Goal: Task Accomplishment & Management: Use online tool/utility

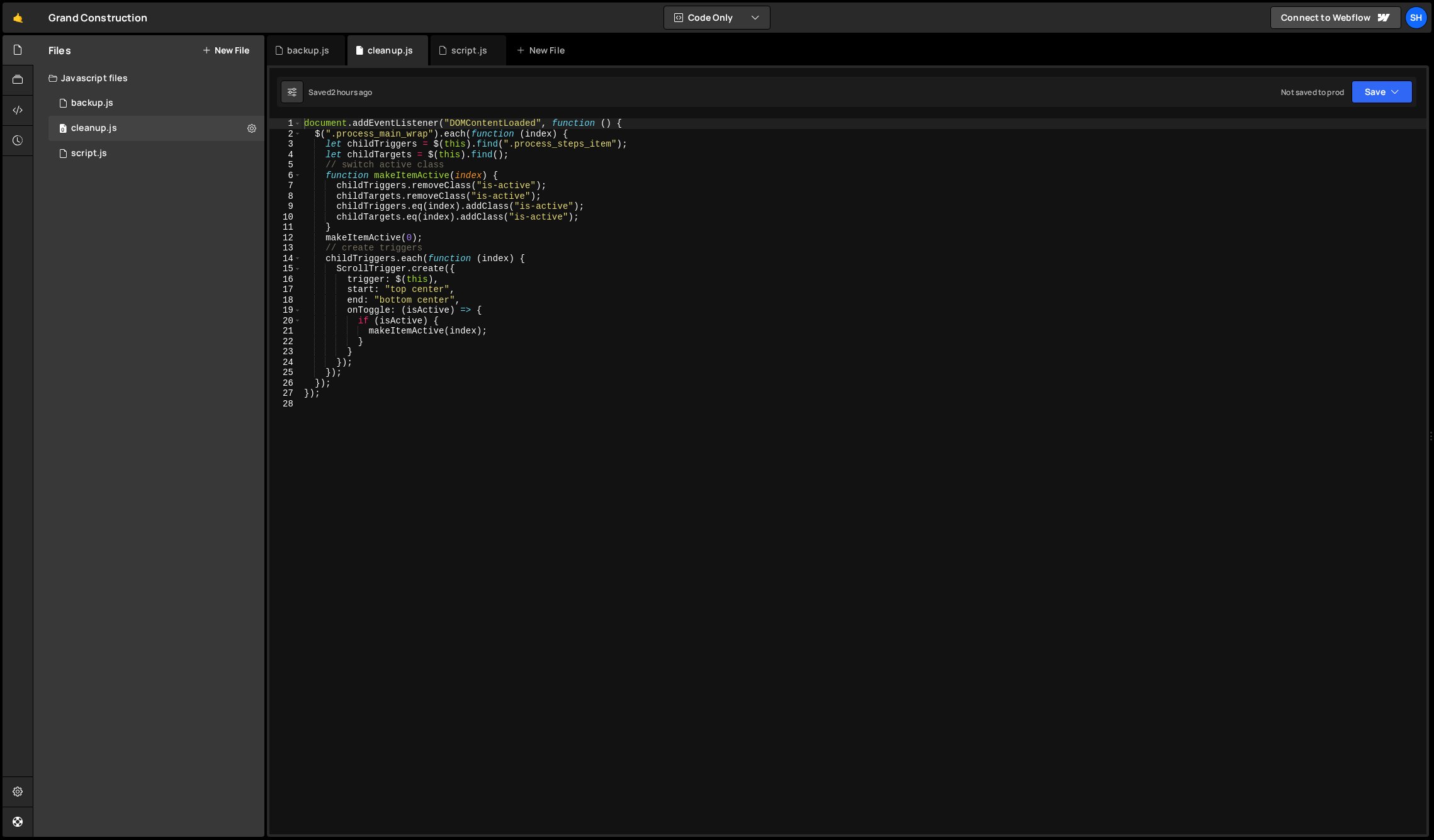
drag, startPoint x: 170, startPoint y: 334, endPoint x: 178, endPoint y: 325, distance: 12.0
click at [170, 334] on div "Files New File Javascript files 0 backup.js 0 0 cleanup.js 0 0 script.js 0 CSS …" at bounding box center [148, 436] width 231 height 802
drag, startPoint x: 127, startPoint y: 264, endPoint x: 64, endPoint y: 113, distance: 163.6
click at [126, 237] on div "Files New File Javascript files 0 backup.js 0 0 cleanup.js 0 0 script.js 0 CSS …" at bounding box center [148, 436] width 231 height 802
click at [18, 15] on link "🤙" at bounding box center [18, 18] width 31 height 30
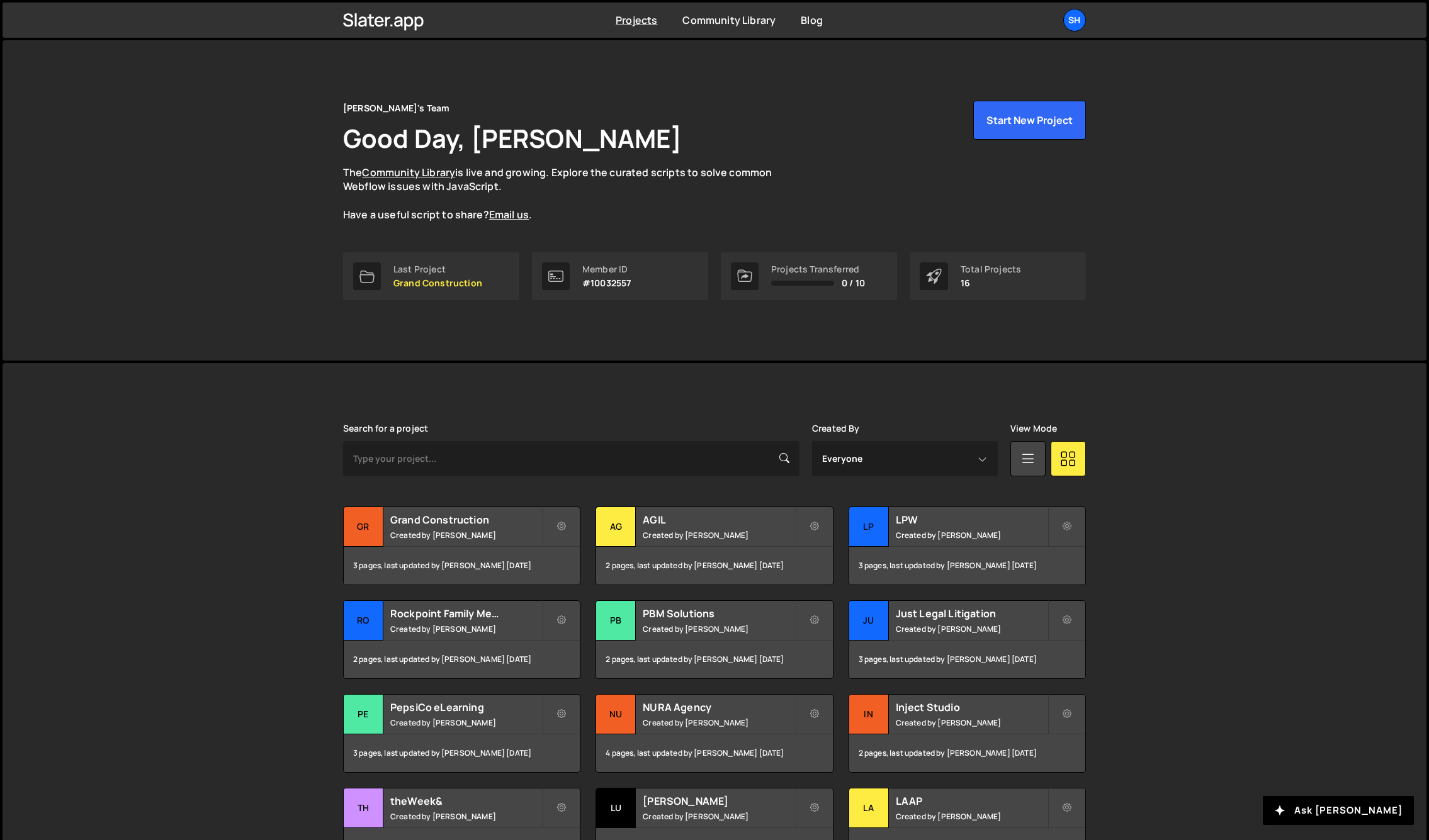
drag, startPoint x: 274, startPoint y: 424, endPoint x: 249, endPoint y: 437, distance: 28.2
click at [274, 424] on div "Slater is designed for desktop use. Please use a larger screen to access the fu…" at bounding box center [714, 664] width 1424 height 601
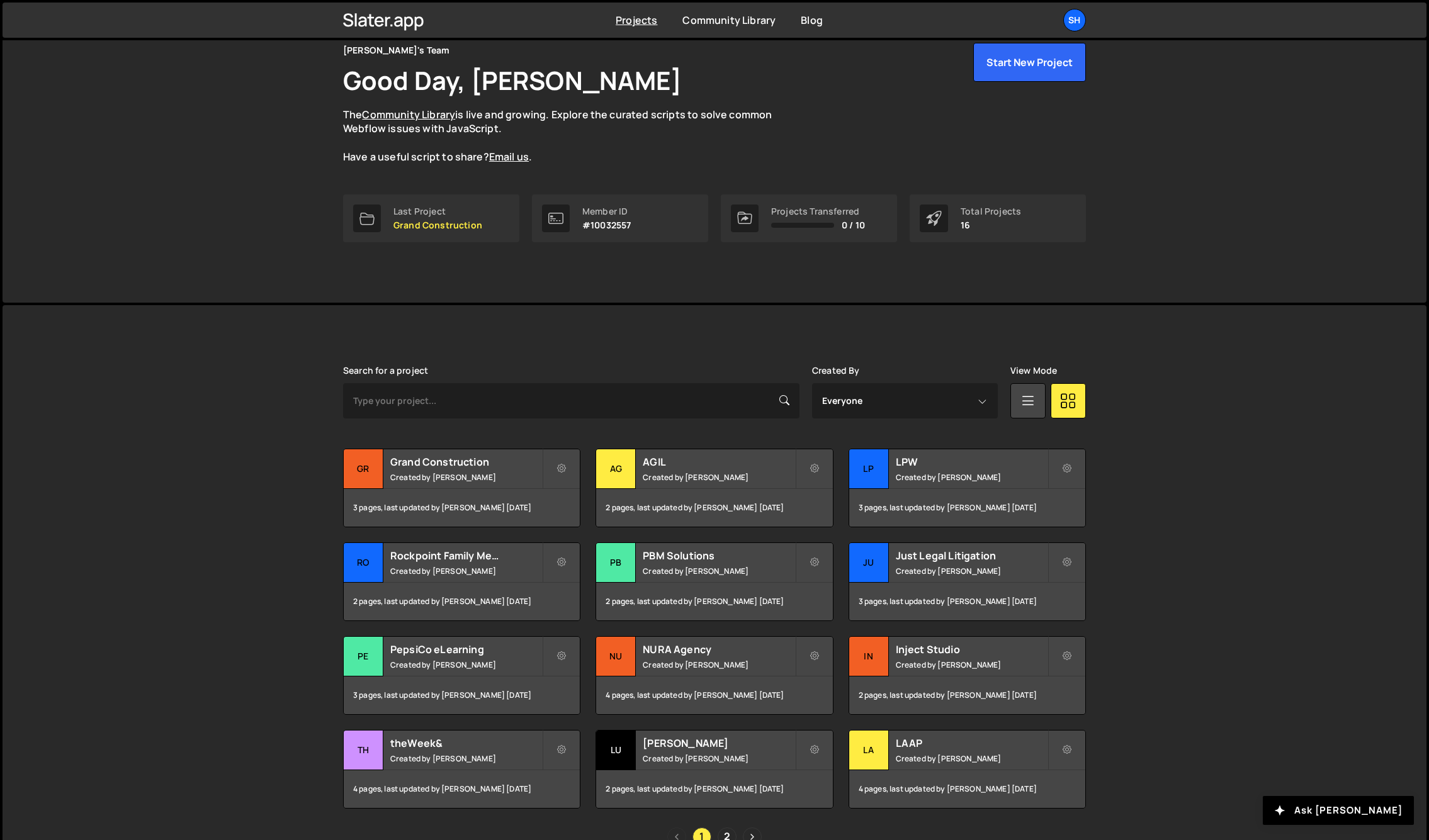
scroll to position [126, 0]
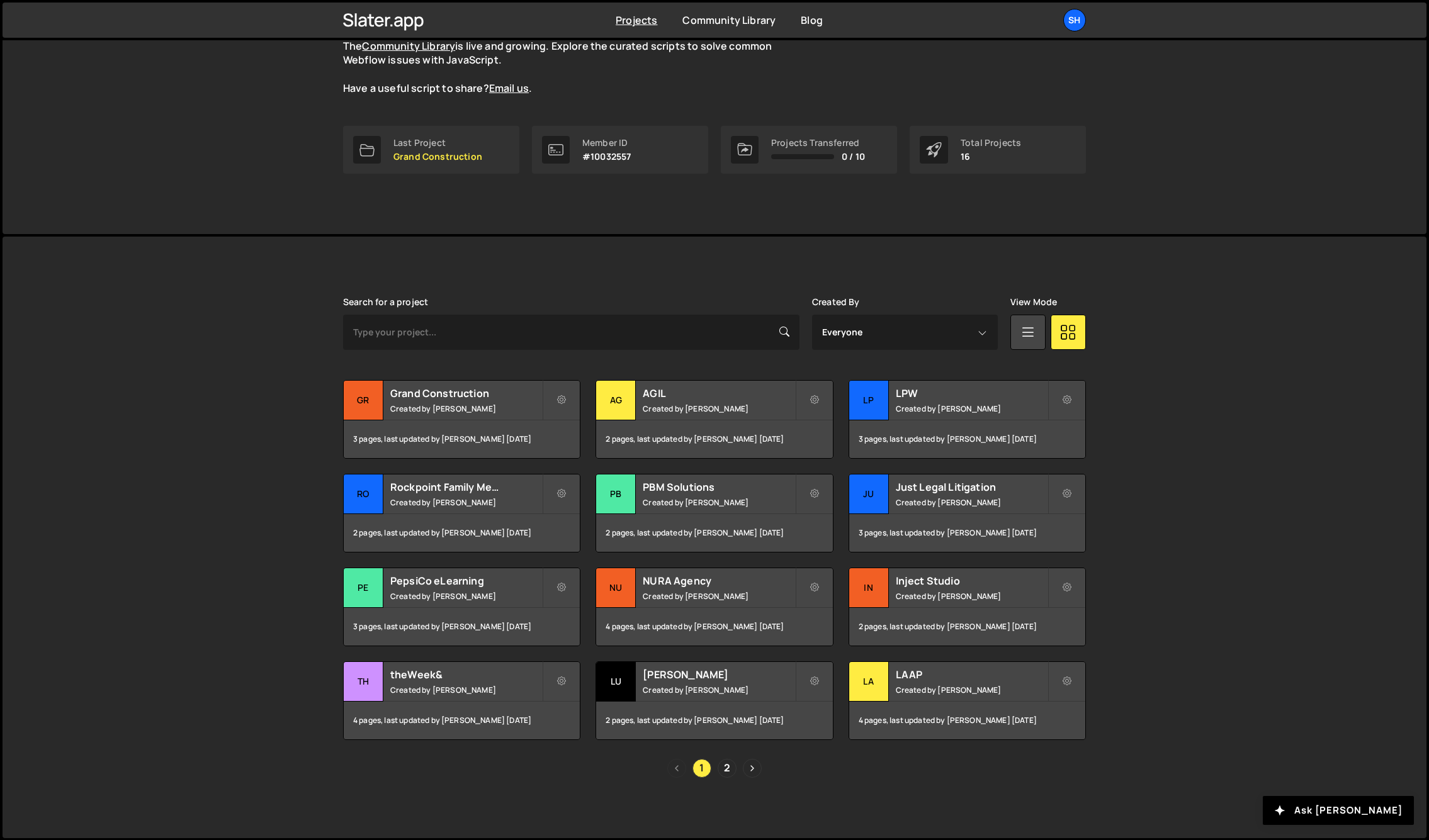
click at [174, 438] on div "Slater is designed for desktop use. Please use a larger screen to access the fu…" at bounding box center [714, 537] width 1424 height 601
drag, startPoint x: 1218, startPoint y: 406, endPoint x: 1139, endPoint y: 376, distance: 84.5
click at [1193, 398] on div "Slater is designed for desktop use. Please use a larger screen to access the fu…" at bounding box center [714, 537] width 1424 height 601
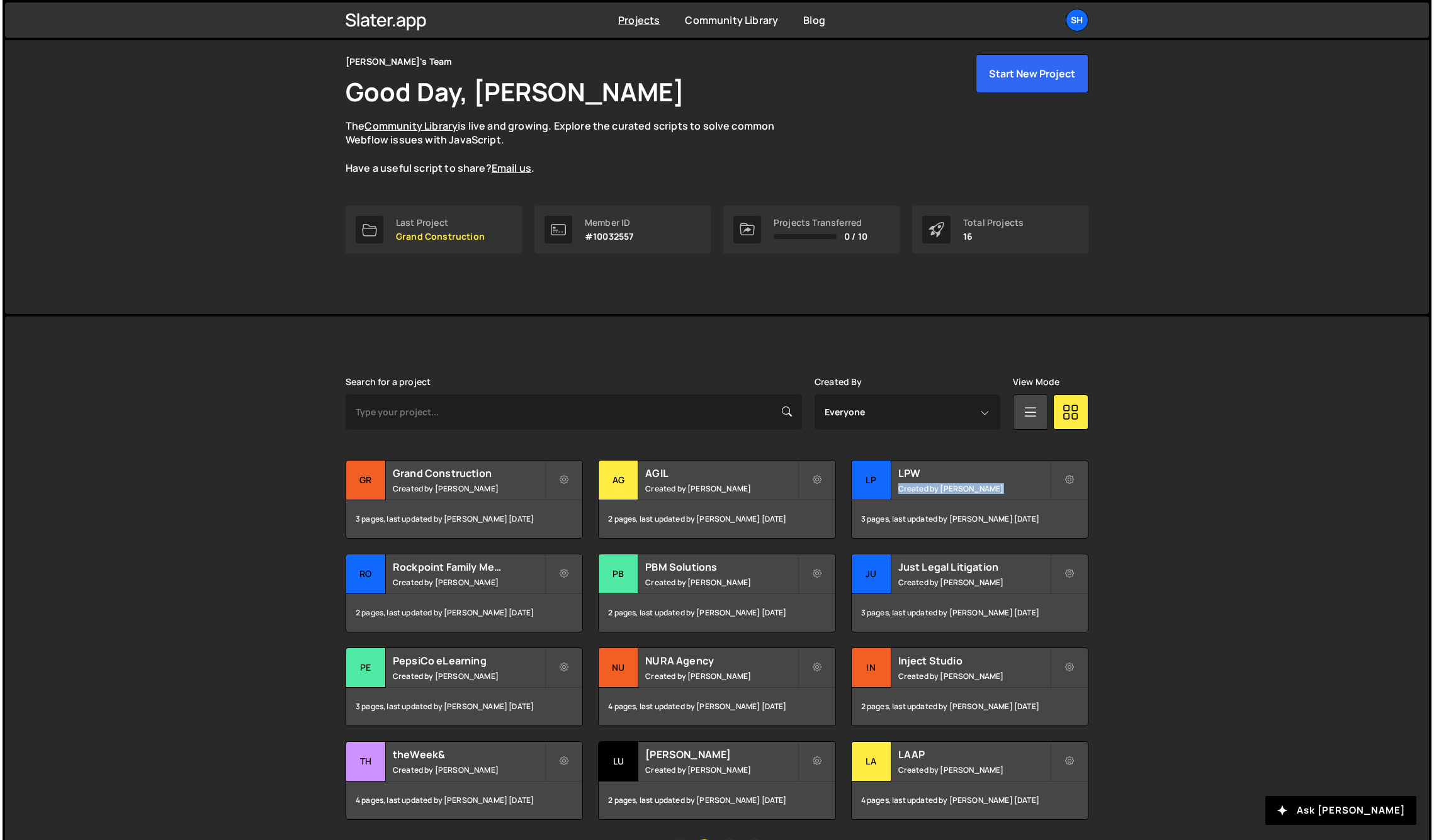
scroll to position [0, 0]
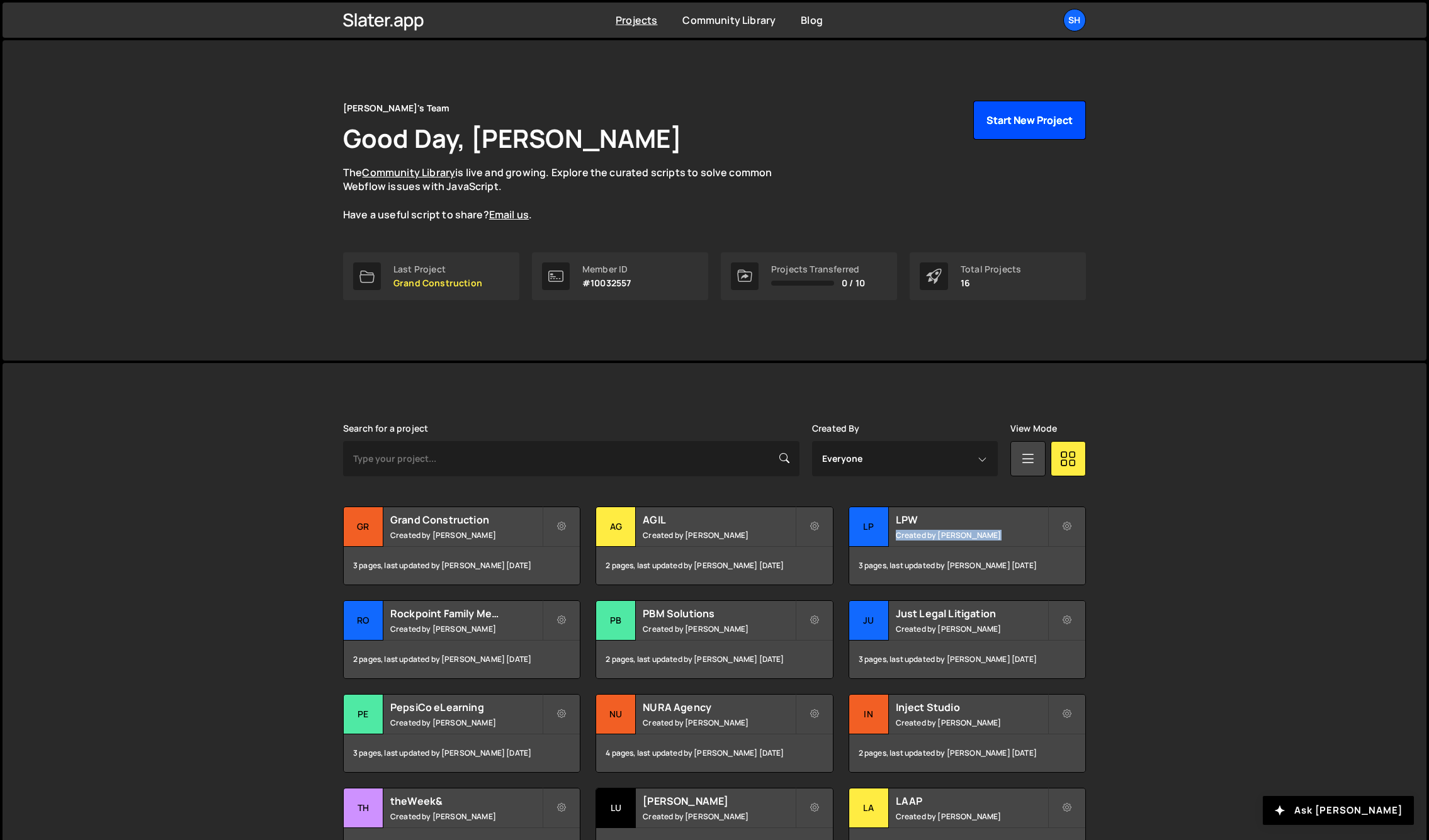
click at [1026, 125] on button "Start New Project" at bounding box center [1030, 120] width 113 height 39
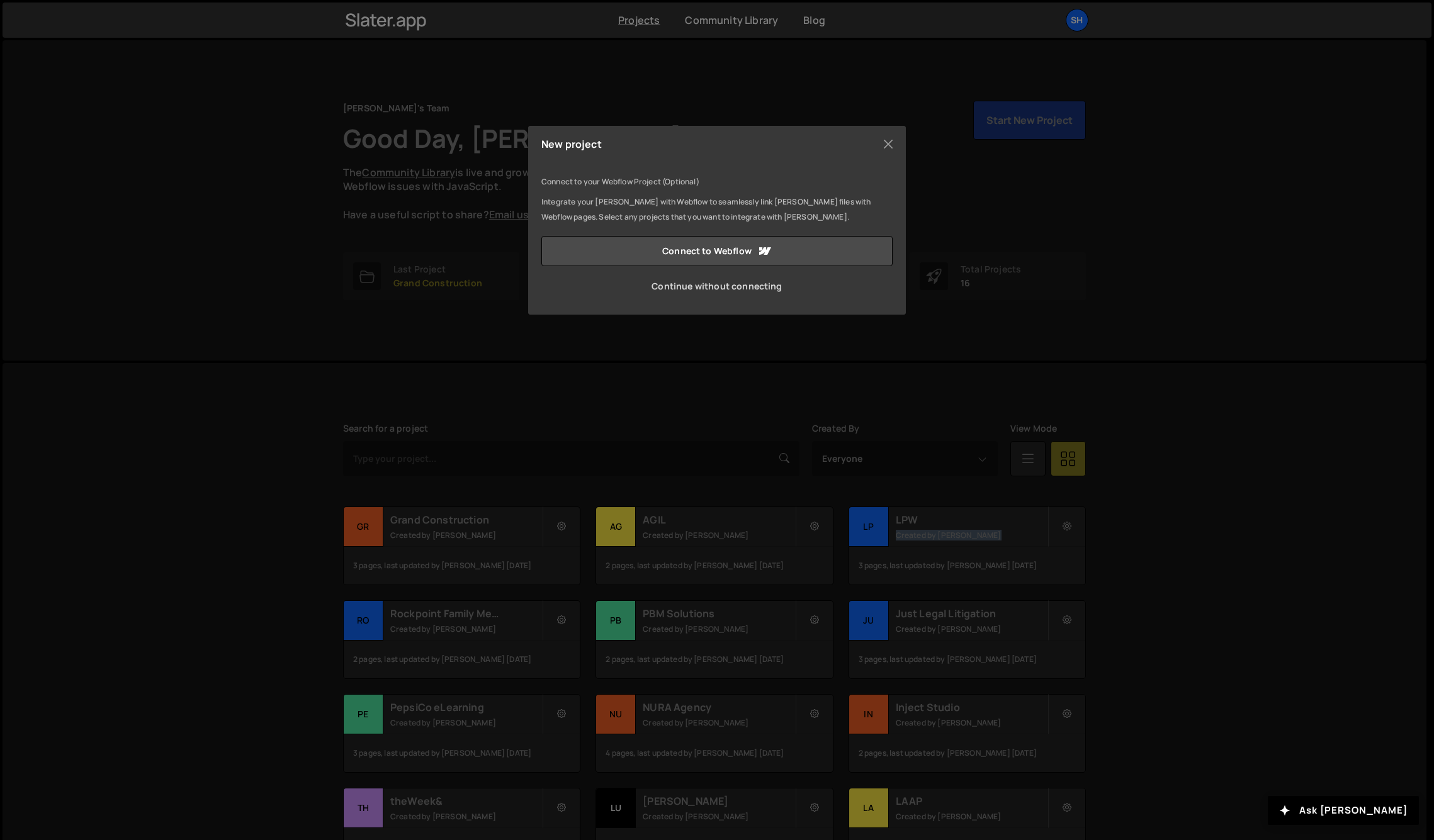
click at [703, 288] on link "Continue without connecting" at bounding box center [717, 286] width 351 height 30
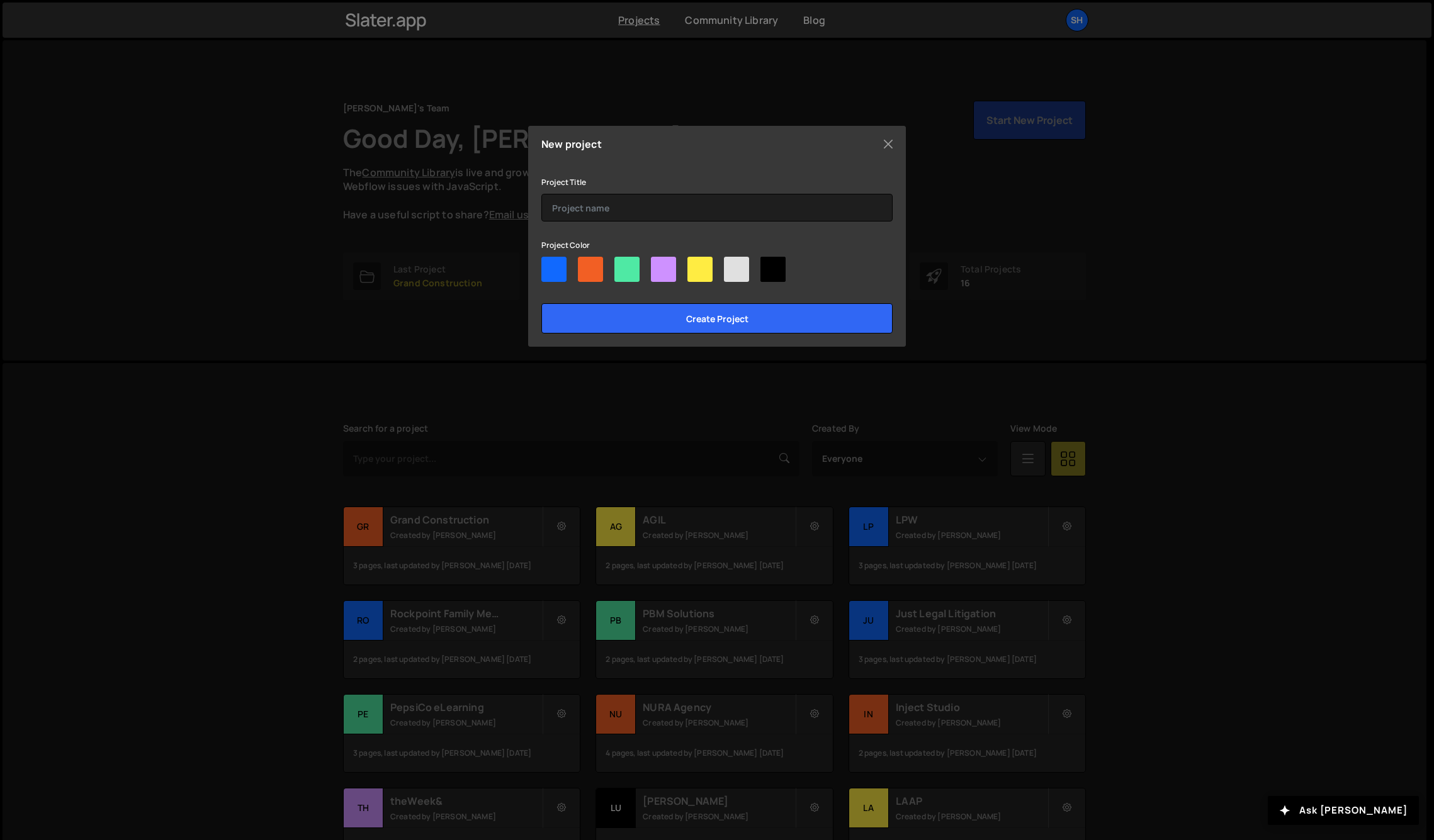
click at [694, 265] on div at bounding box center [699, 269] width 25 height 25
click at [694, 265] on input"] "radio" at bounding box center [691, 261] width 8 height 8
radio input"] "true"
click at [646, 200] on input "text" at bounding box center [717, 207] width 351 height 28
type input "Double Shift Studio"
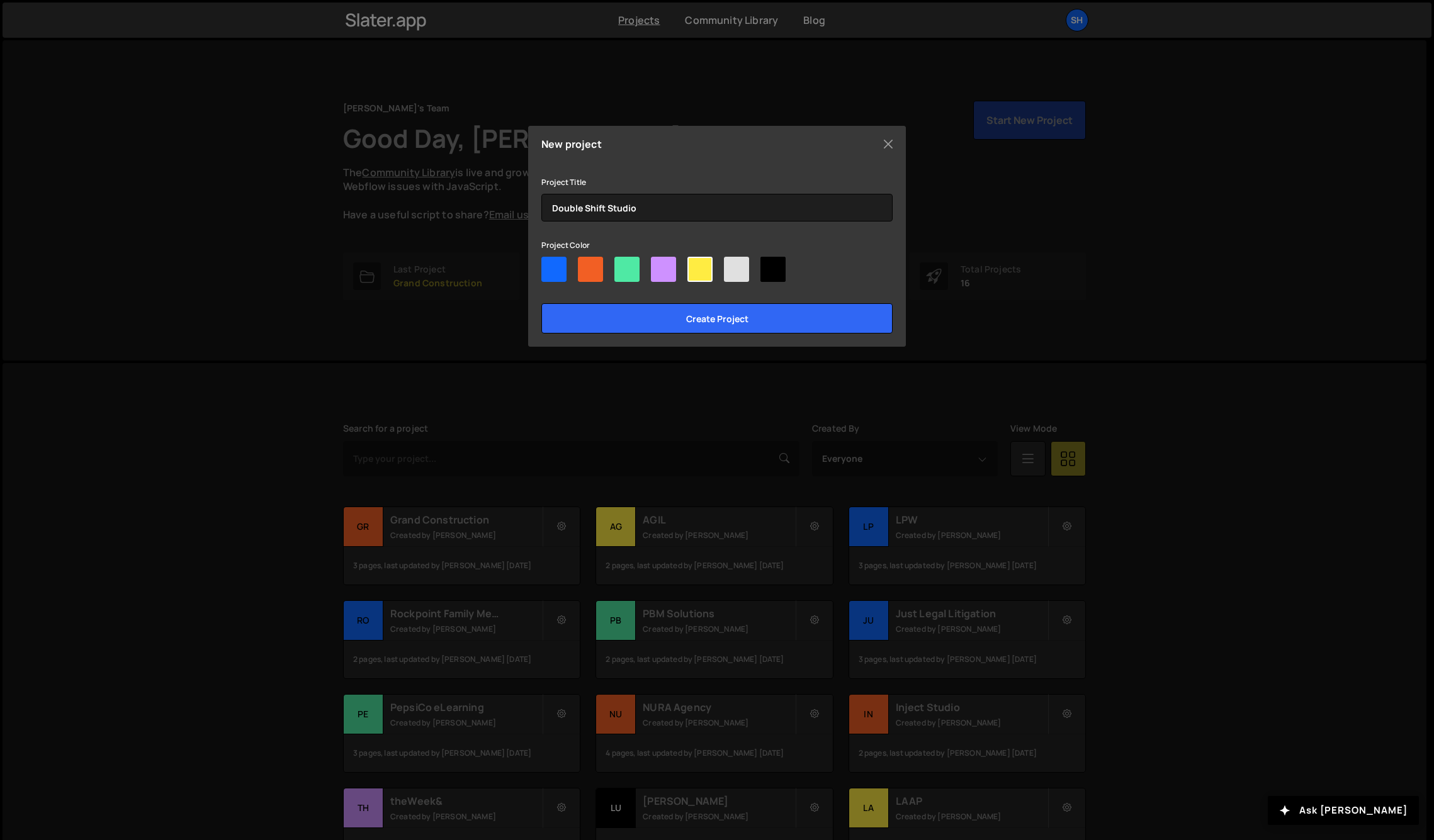
click at [659, 268] on div at bounding box center [663, 269] width 25 height 25
click at [659, 265] on input"] "radio" at bounding box center [655, 261] width 8 height 8
radio input"] "true"
click at [771, 316] on input "Create project" at bounding box center [717, 318] width 351 height 30
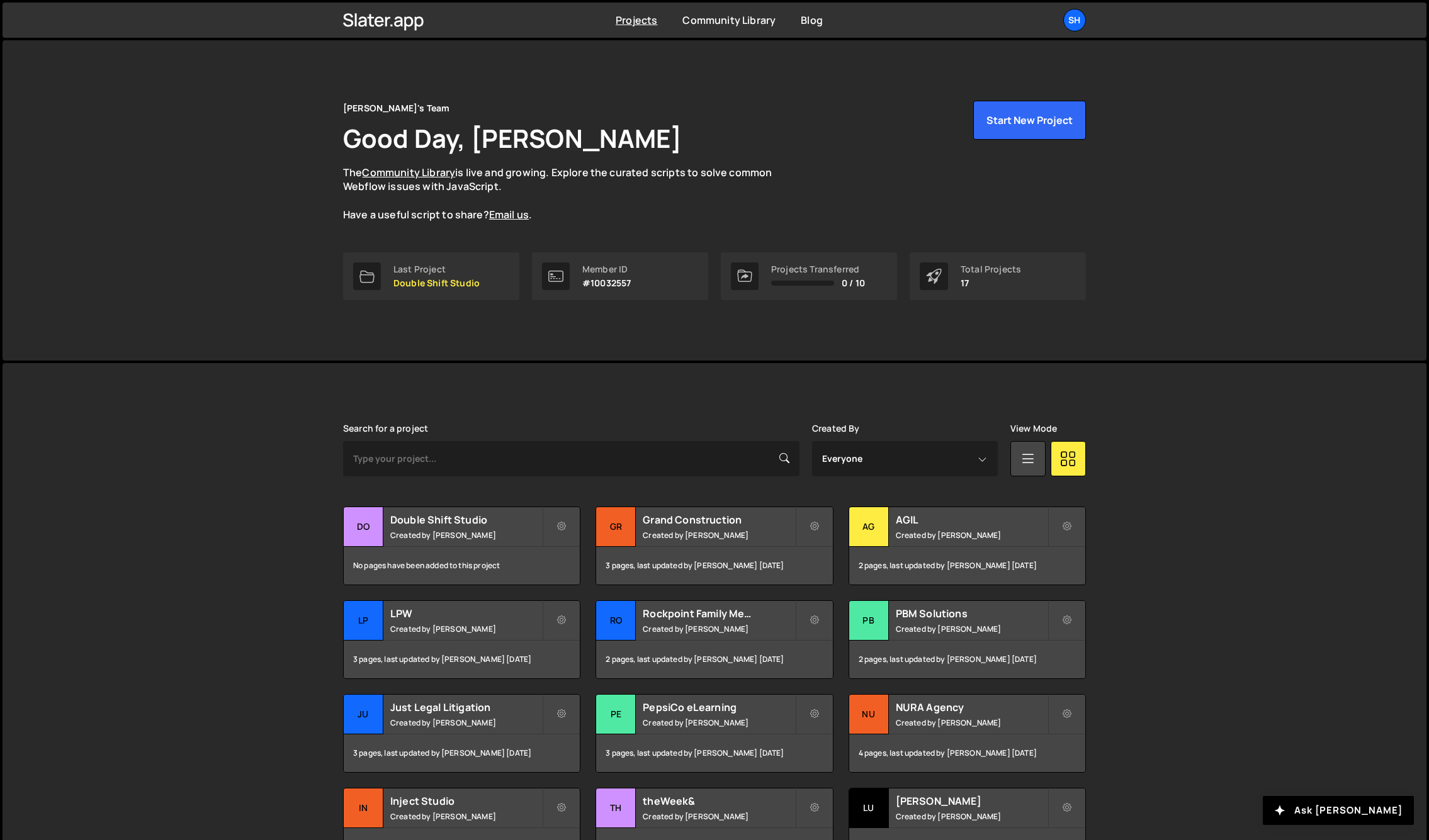
drag, startPoint x: 220, startPoint y: 475, endPoint x: 305, endPoint y: 505, distance: 90.1
click at [230, 480] on div "Slater is designed for desktop use. Please use a larger screen to access the fu…" at bounding box center [714, 664] width 1424 height 601
click at [365, 524] on div "Do" at bounding box center [363, 527] width 40 height 40
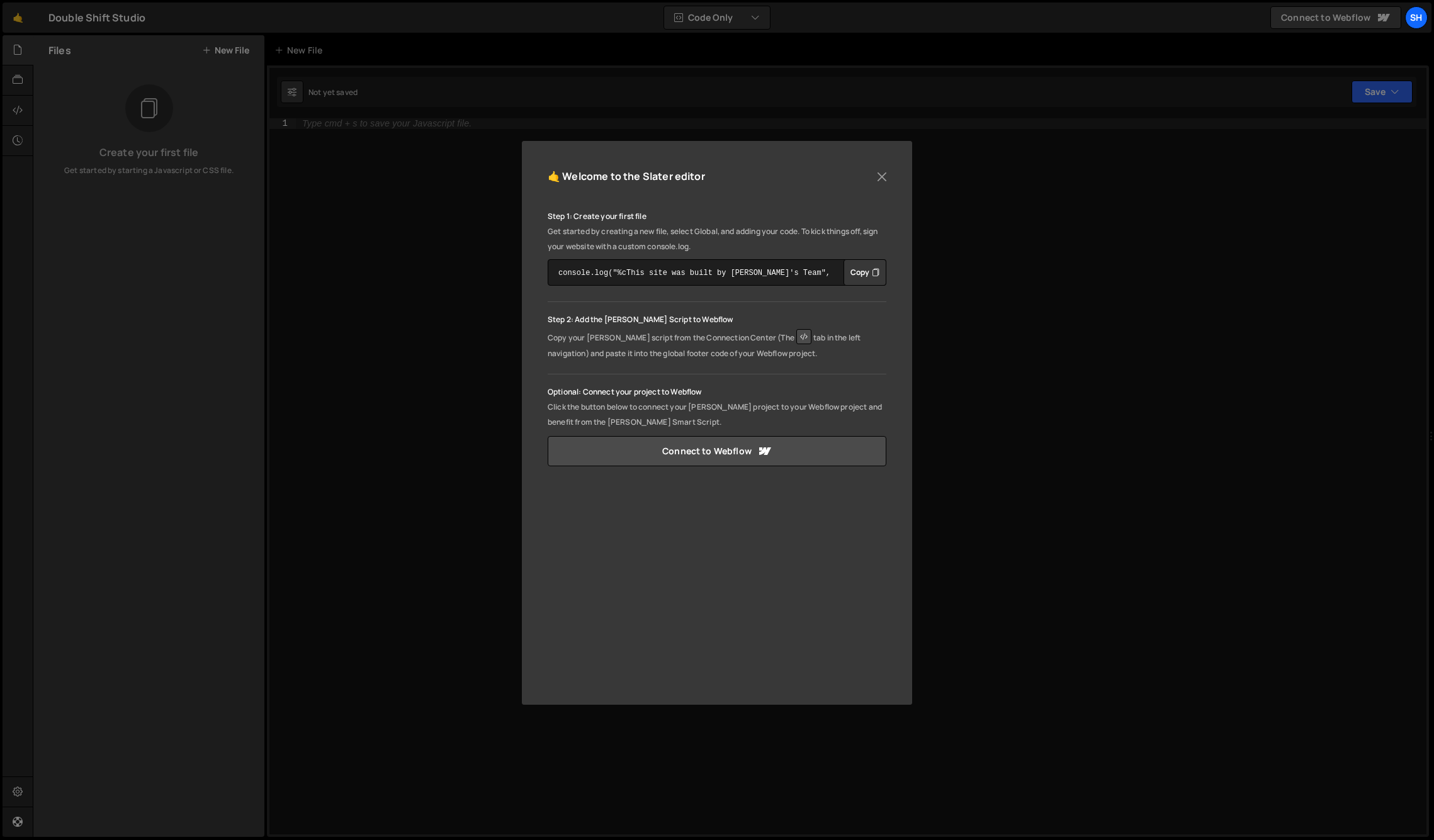
click at [218, 500] on div "🤙 Welcome to the [PERSON_NAME] editor Step 1: Create your first file Get starte…" at bounding box center [717, 420] width 1434 height 840
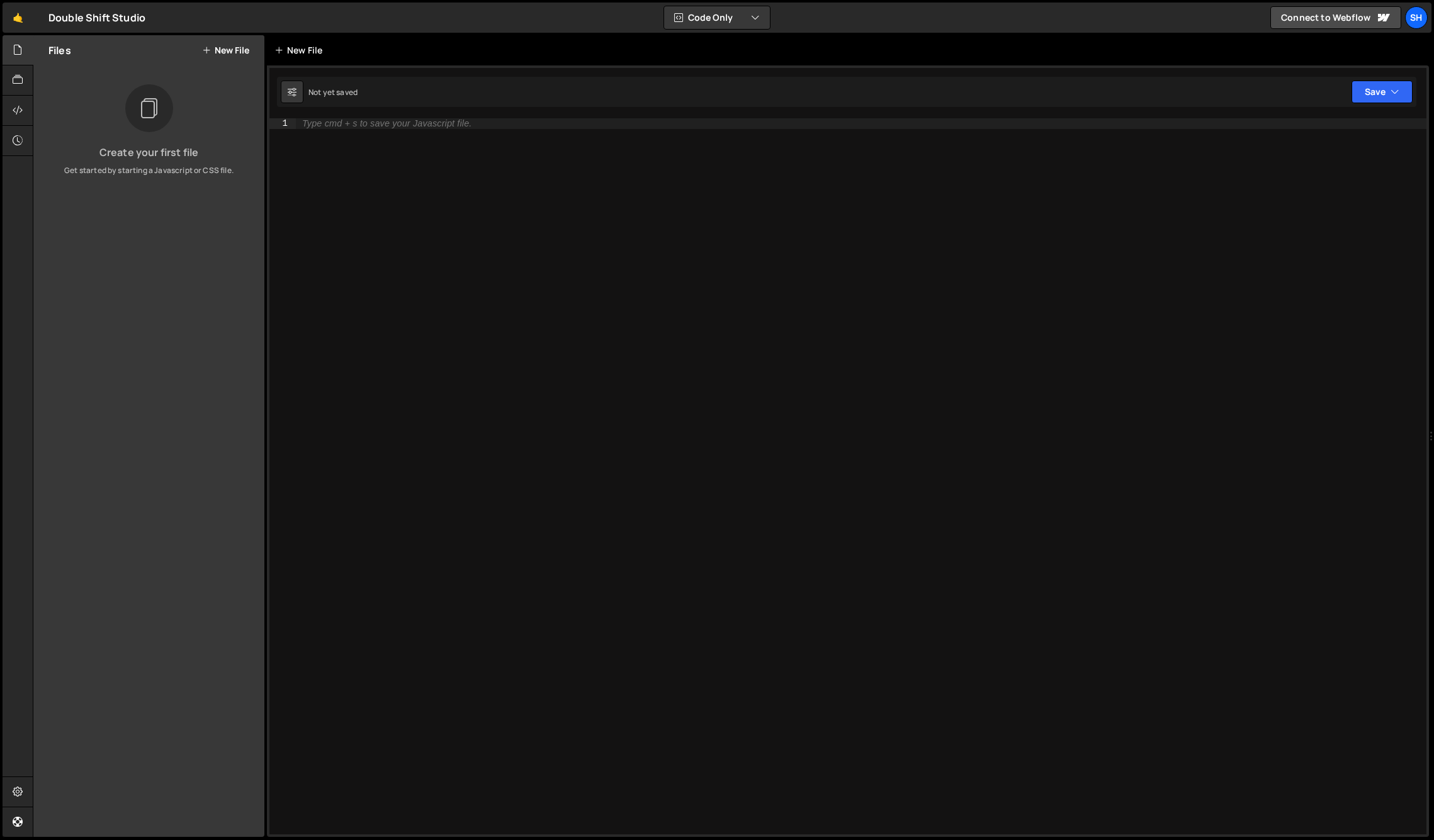
click at [290, 51] on div "New File" at bounding box center [301, 50] width 53 height 12
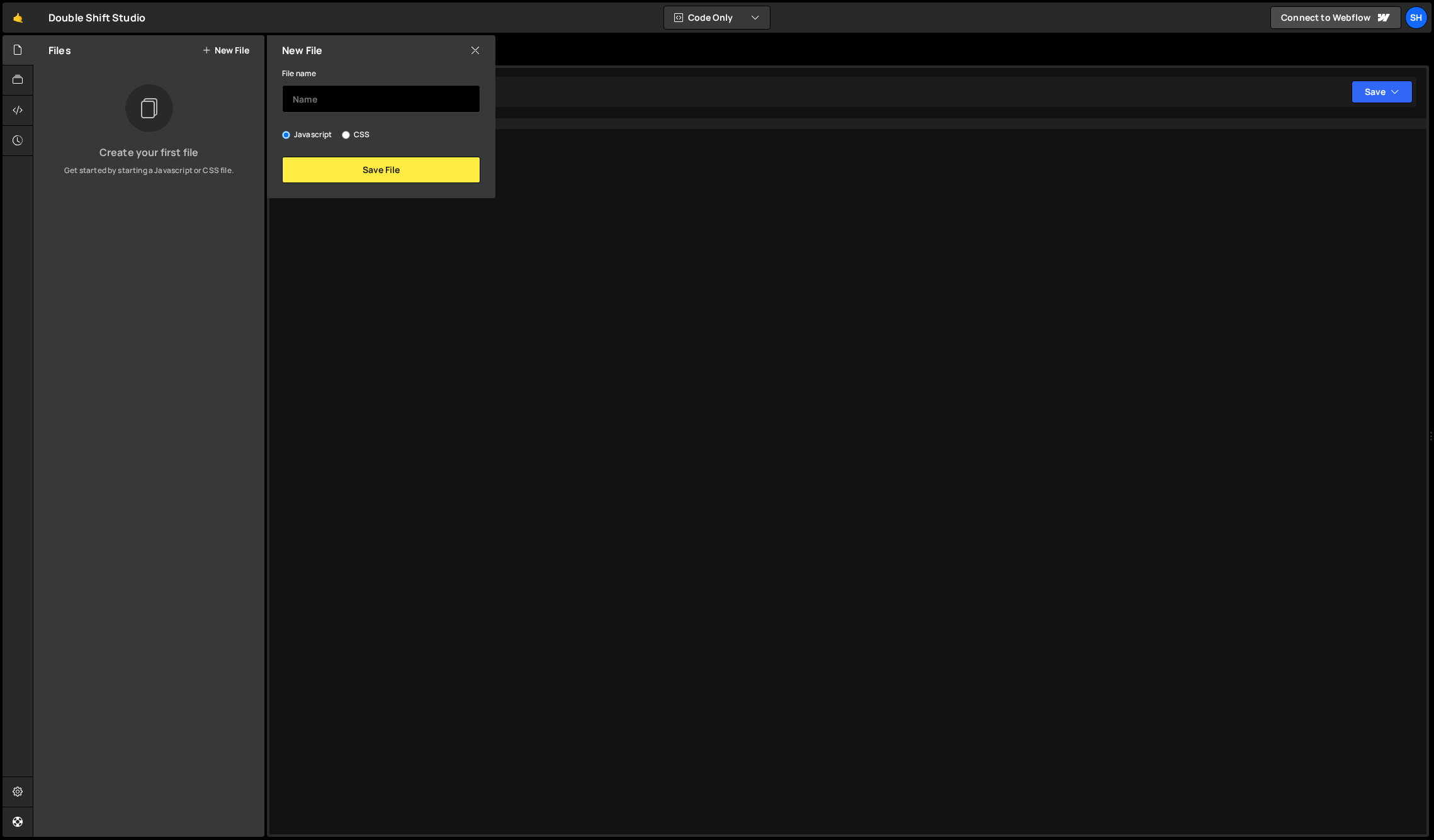
click at [309, 96] on input "text" at bounding box center [381, 99] width 198 height 28
type input "s"
type input "c"
click at [406, 167] on button "Save File" at bounding box center [381, 170] width 198 height 27
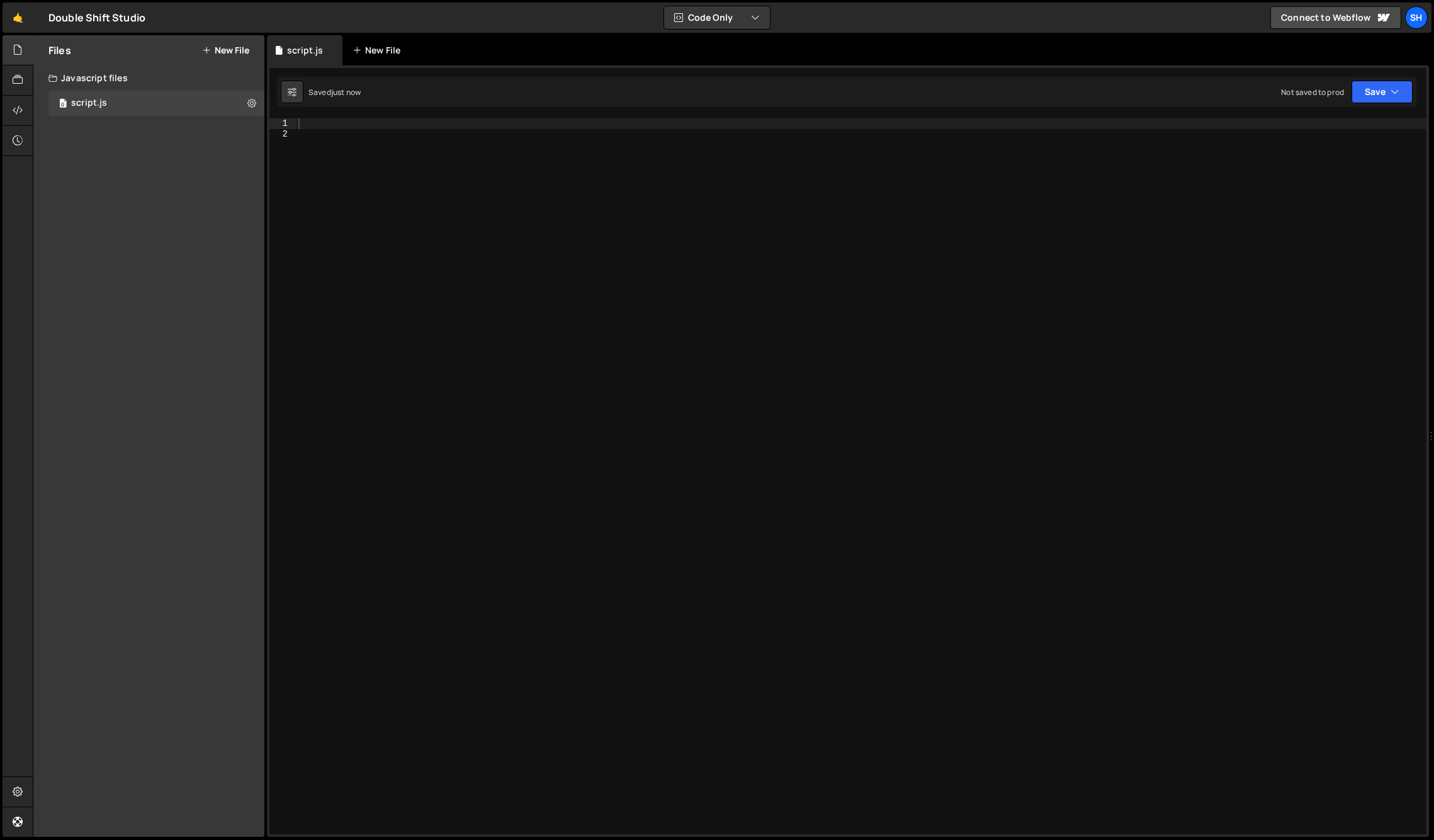
click at [369, 45] on div "New File" at bounding box center [379, 50] width 53 height 12
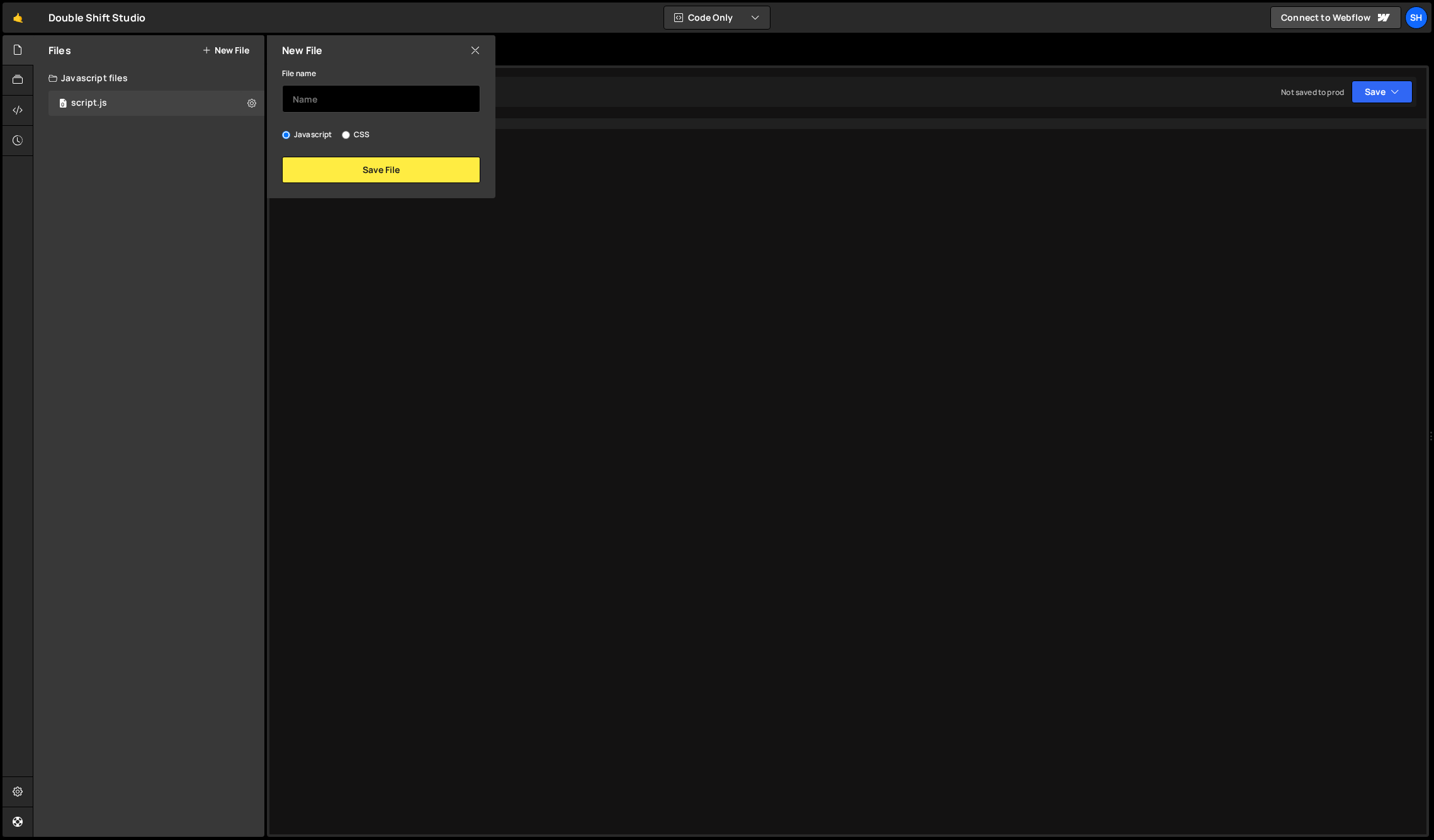
click at [347, 100] on input "text" at bounding box center [381, 99] width 198 height 28
type input "backup"
click at [383, 176] on button "Save File" at bounding box center [381, 170] width 198 height 27
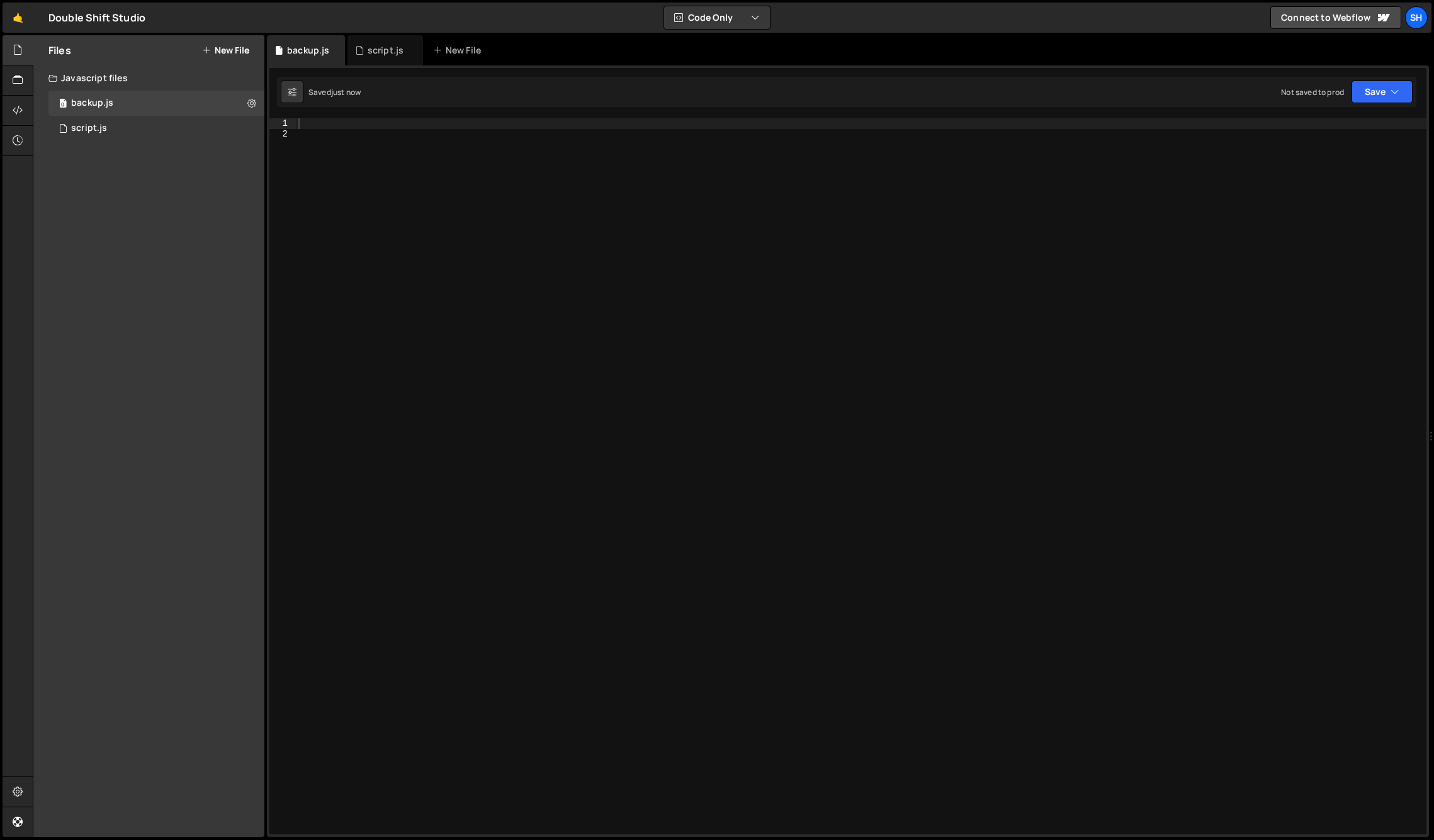
click at [439, 50] on icon at bounding box center [438, 50] width 9 height 12
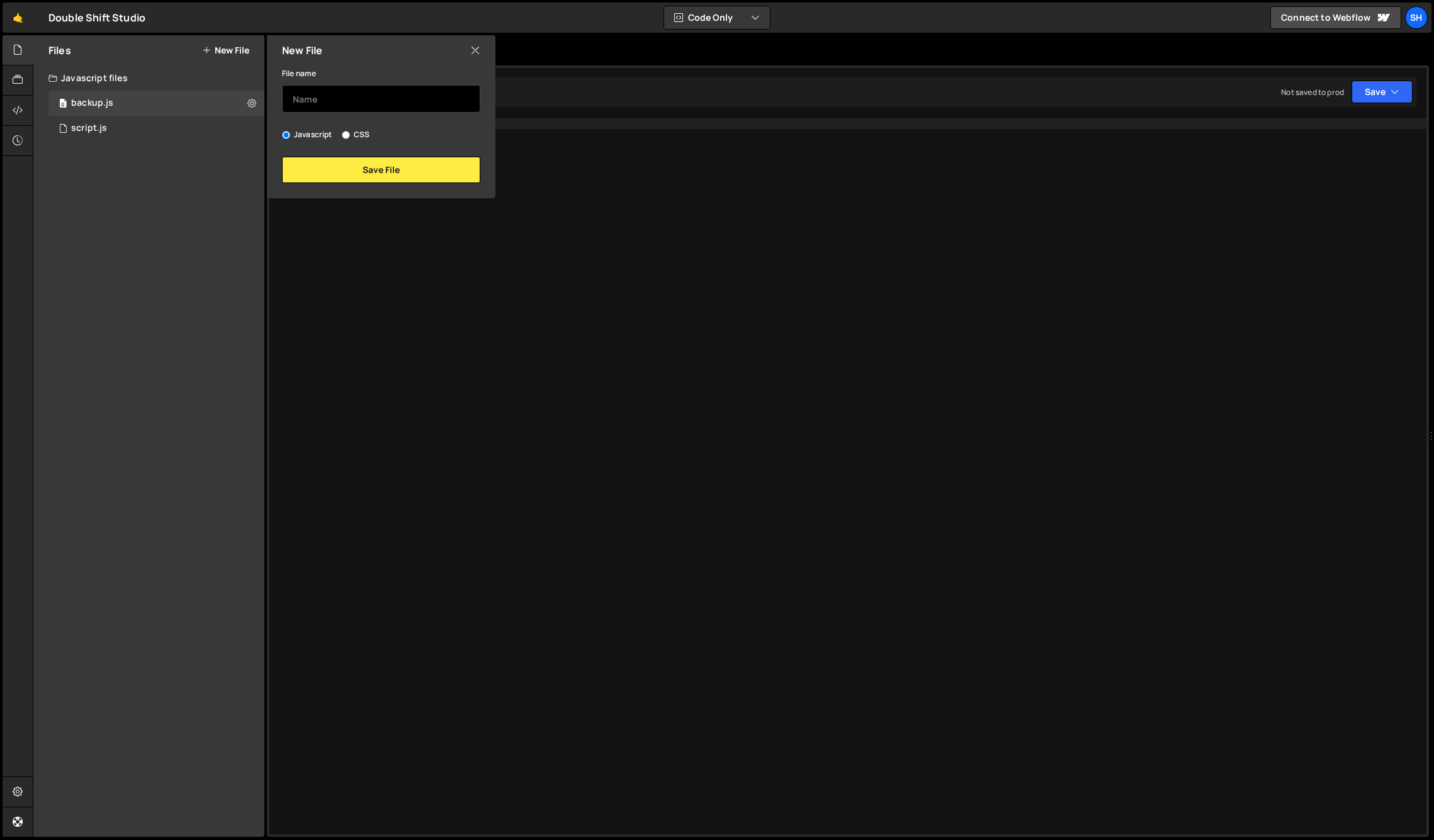
click at [409, 106] on input "text" at bounding box center [381, 99] width 198 height 28
type input "cleanup"
click at [399, 167] on button "Save File" at bounding box center [381, 170] width 198 height 27
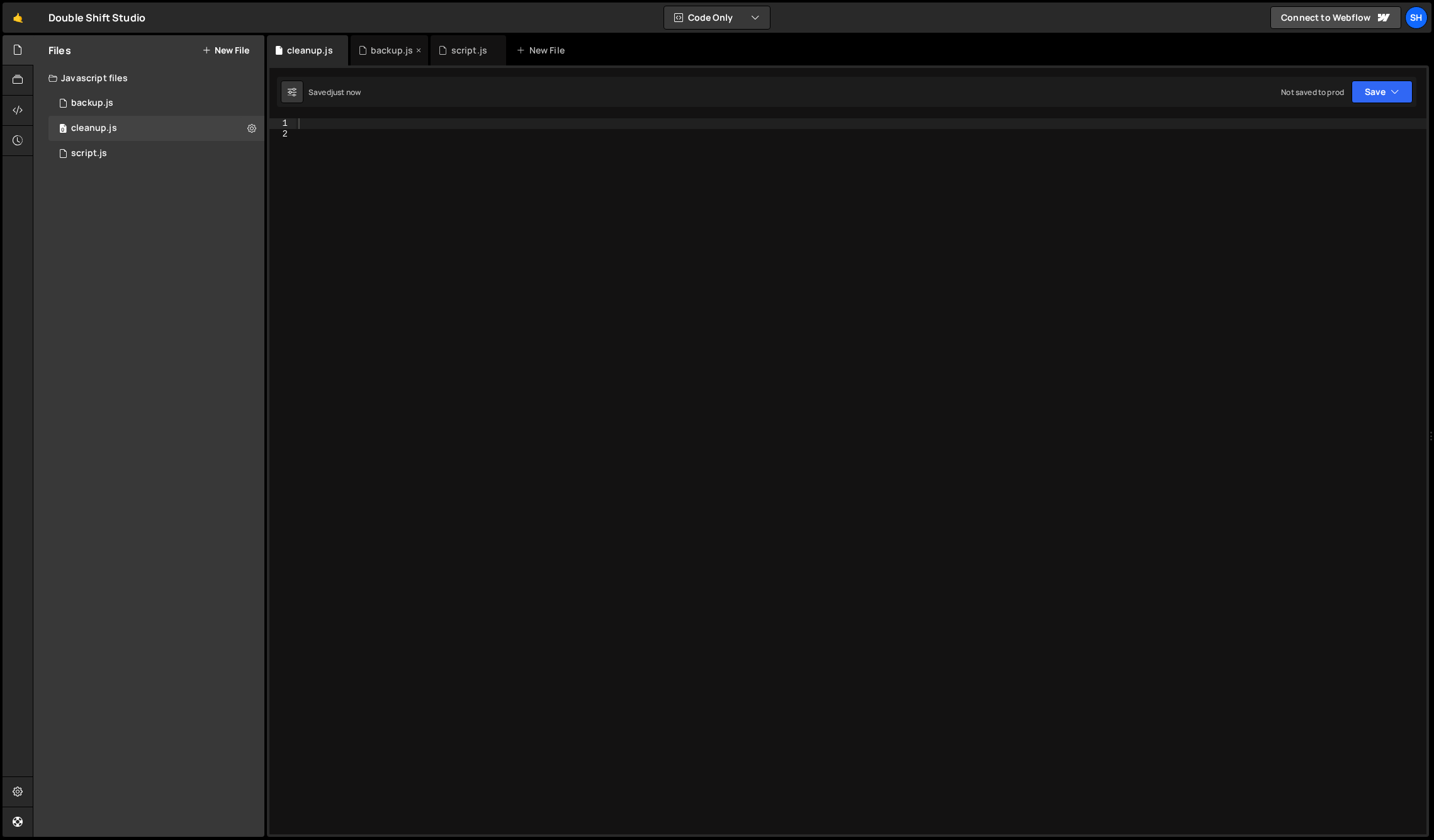
drag, startPoint x: 375, startPoint y: 54, endPoint x: 453, endPoint y: 51, distance: 78.1
click at [375, 54] on div "backup.js" at bounding box center [392, 50] width 42 height 12
click at [480, 51] on div "script.js" at bounding box center [469, 50] width 36 height 12
click at [420, 50] on div "backup.js" at bounding box center [390, 50] width 78 height 30
click at [415, 50] on icon at bounding box center [419, 50] width 9 height 12
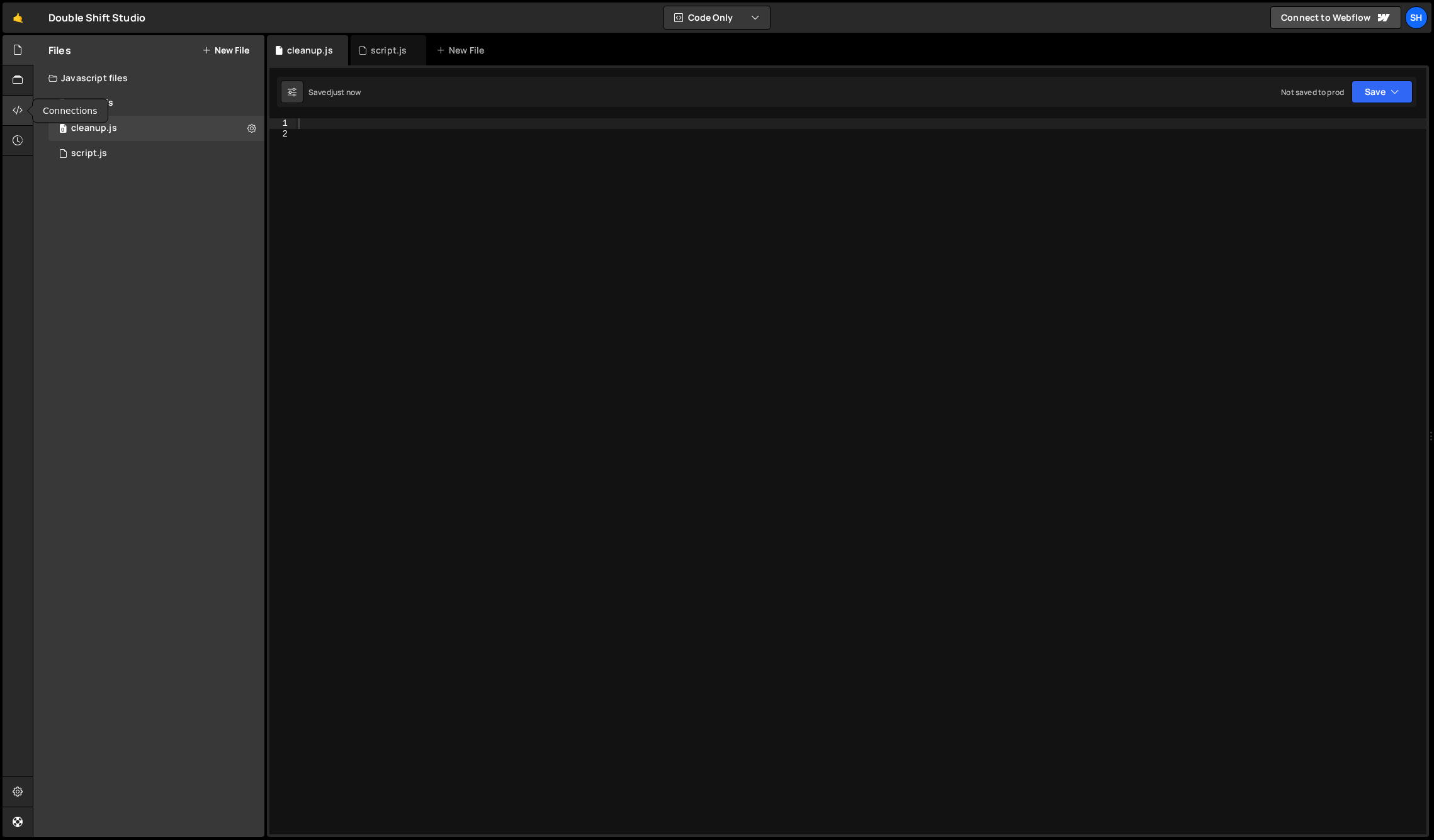
click at [15, 117] on icon at bounding box center [18, 110] width 10 height 14
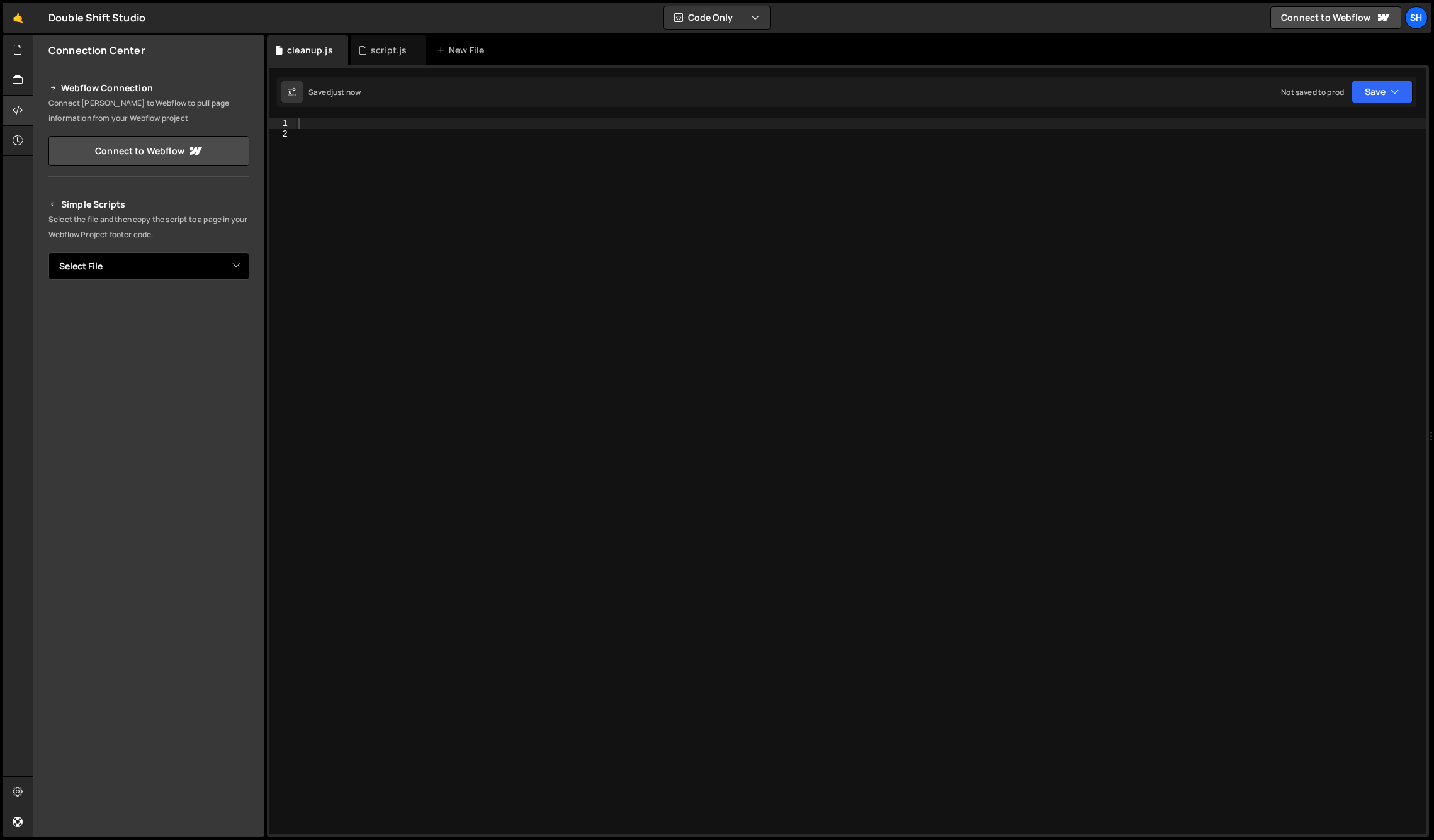
click at [140, 265] on select "Select File script.js backup.js cleanup.js" at bounding box center [149, 266] width 201 height 28
select select "45920"
click at [49, 252] on select "Select File script.js backup.js cleanup.js" at bounding box center [149, 266] width 201 height 28
click at [210, 314] on button "Copy" at bounding box center [211, 309] width 43 height 27
click at [359, 283] on div at bounding box center [861, 487] width 1131 height 737
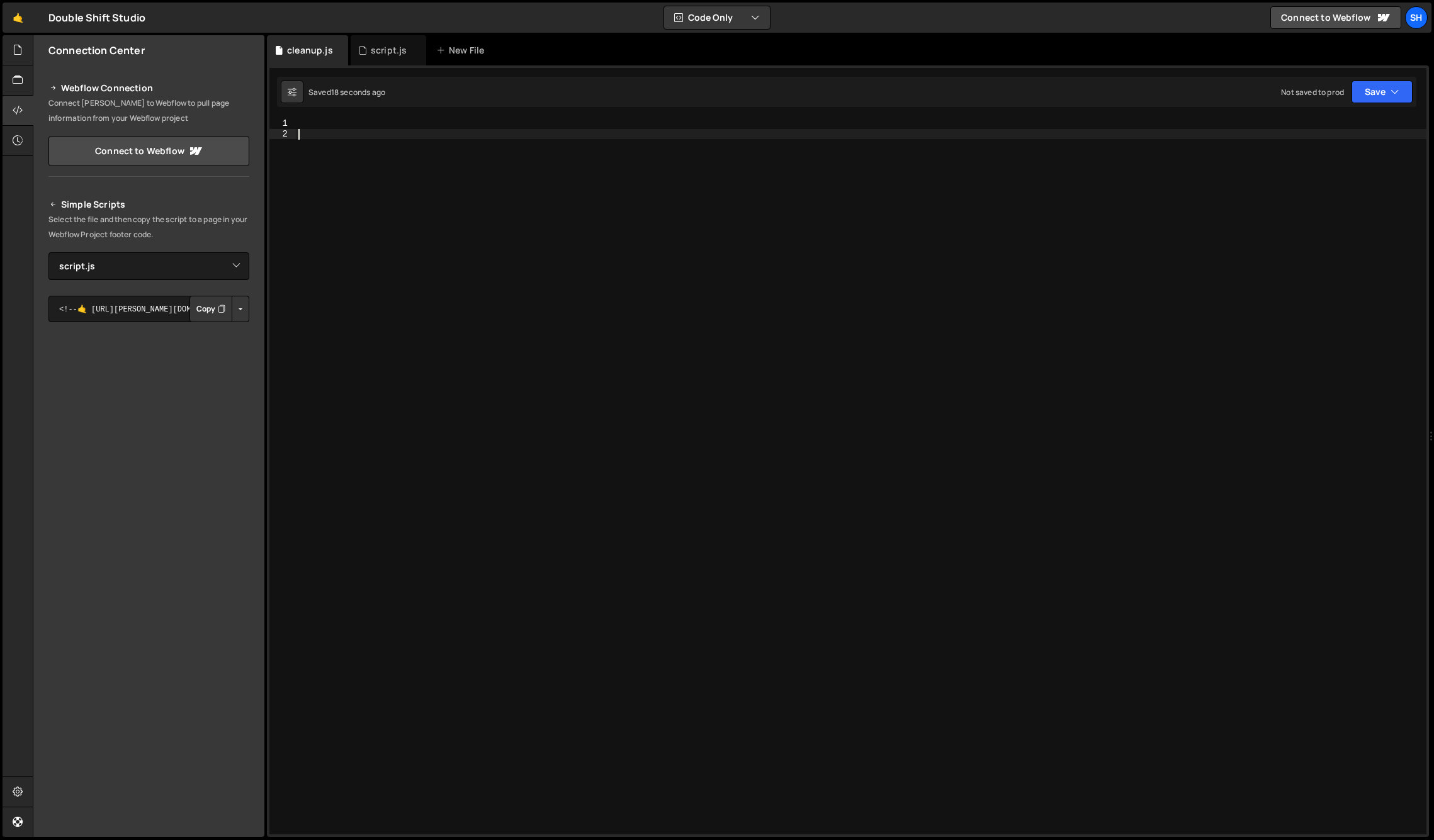
drag, startPoint x: 346, startPoint y: 115, endPoint x: 349, endPoint y: 99, distance: 16.3
click at [346, 115] on div "1 Type cmd + s to save your Javascript file. הההההההההההההההההההההההההההההההההה…" at bounding box center [848, 451] width 1162 height 771
click at [372, 48] on div "script.js" at bounding box center [388, 50] width 36 height 12
click at [334, 119] on div at bounding box center [861, 487] width 1131 height 737
paste textarea "});"
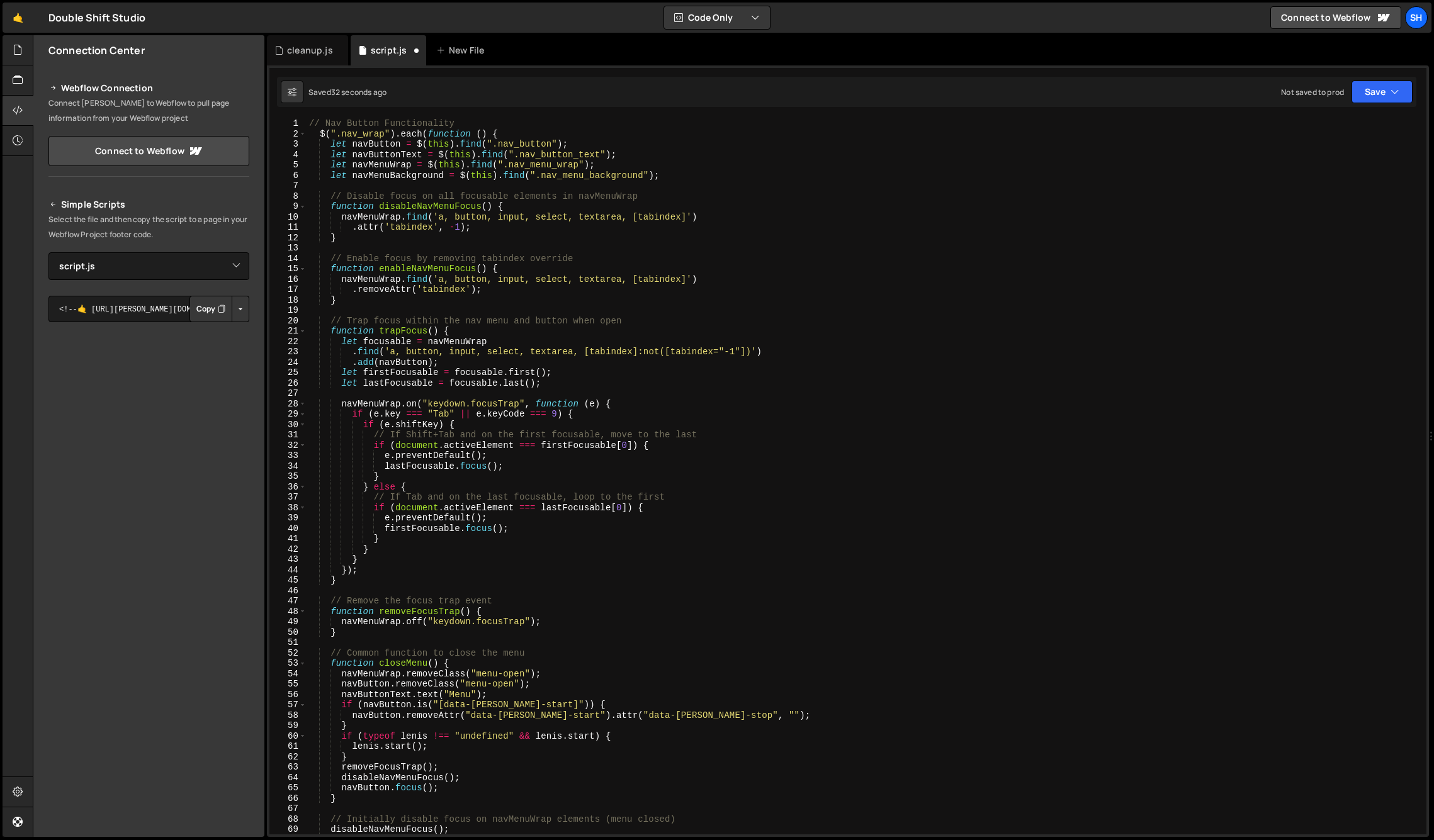
drag, startPoint x: 184, startPoint y: 627, endPoint x: 484, endPoint y: 498, distance: 326.6
click at [185, 627] on div "Connection Center Webflow Connection Connect [PERSON_NAME] to Webflow to pull p…" at bounding box center [148, 436] width 231 height 802
click at [890, 284] on div "// Nav Button Functionality $ ( ".nav_wrap" ) . each ( function ( ) { let navBu…" at bounding box center [864, 487] width 1114 height 737
click at [780, 158] on div "// Nav Button Functionality $ ( ".nav_wrap" ) . each ( function ( ) { let navBu…" at bounding box center [864, 487] width 1114 height 737
type textarea "let navButtonText = $(this).find(".nav_button_text");"
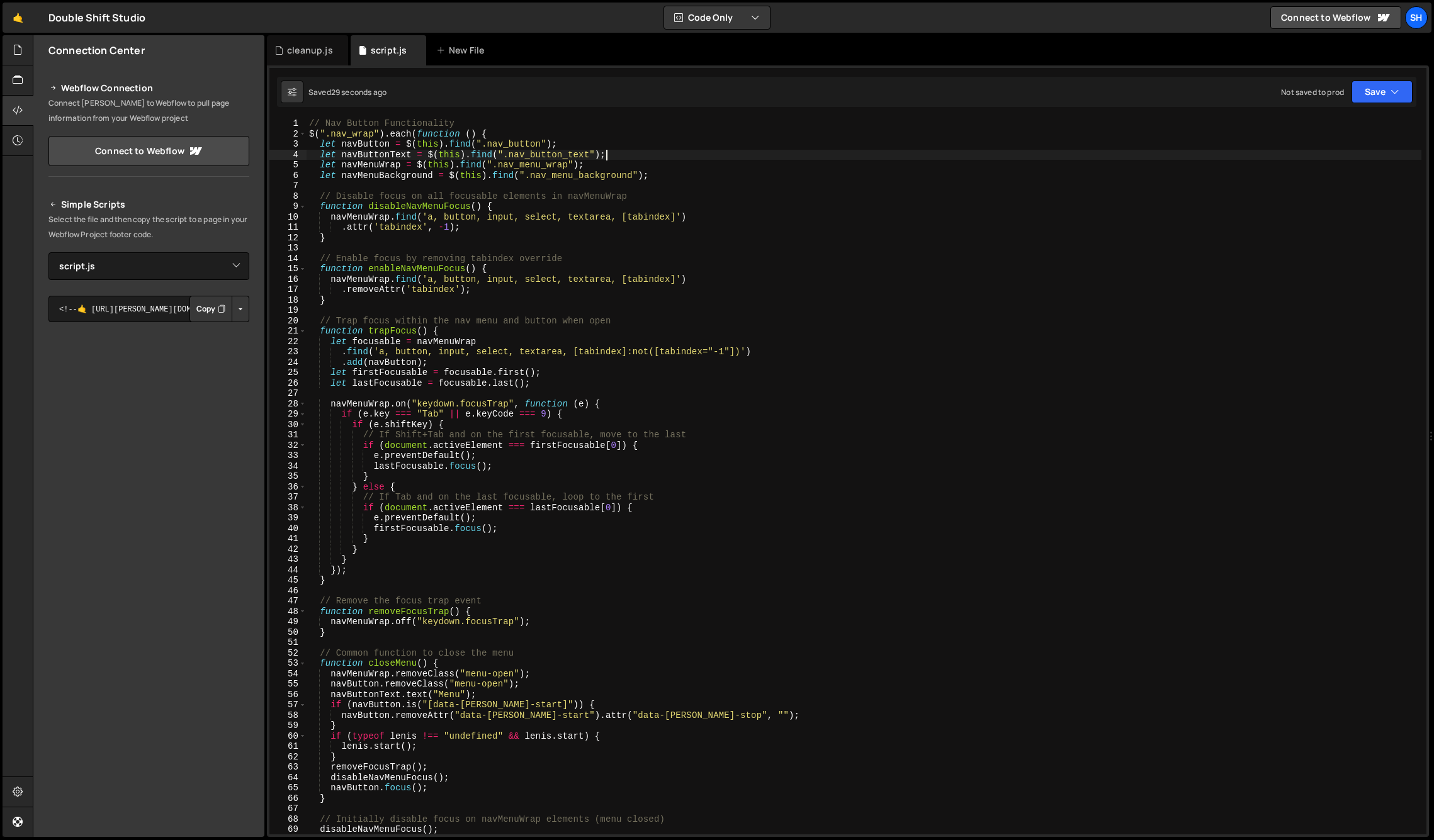
click at [206, 316] on button "Copy" at bounding box center [211, 309] width 43 height 27
